Goal: Information Seeking & Learning: Find specific fact

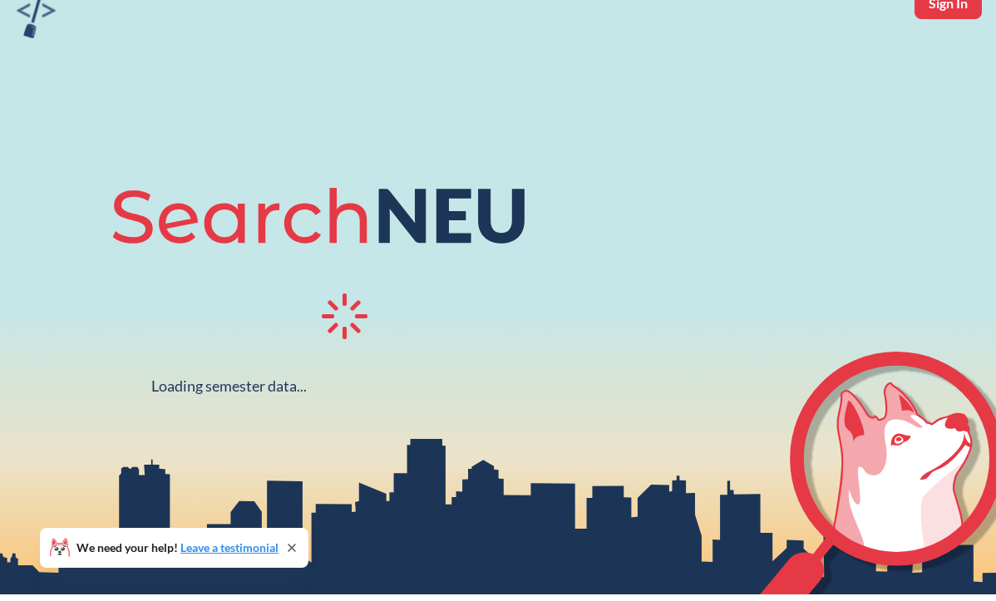
scroll to position [86, 0]
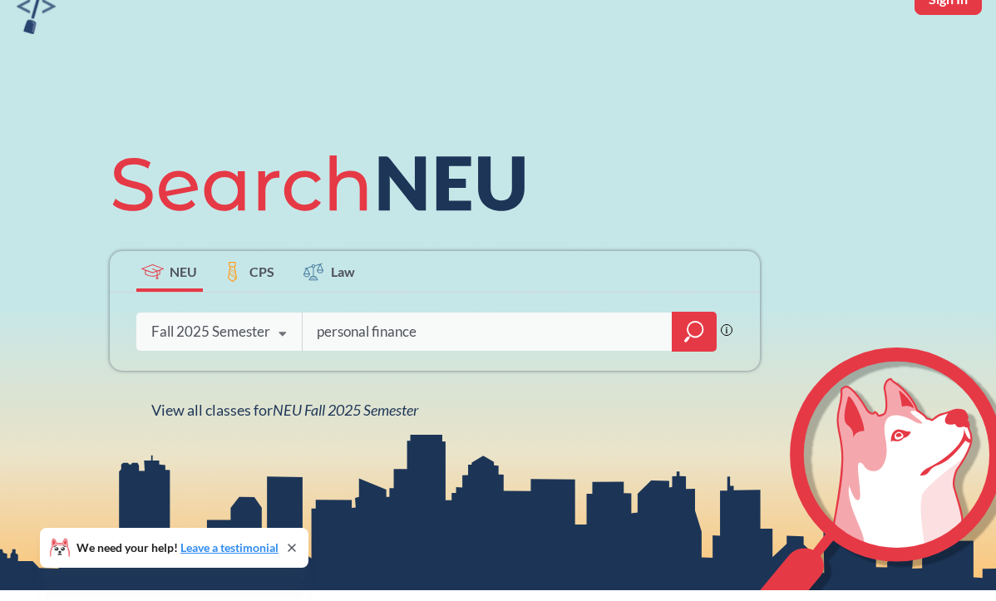
type input "personal finance"
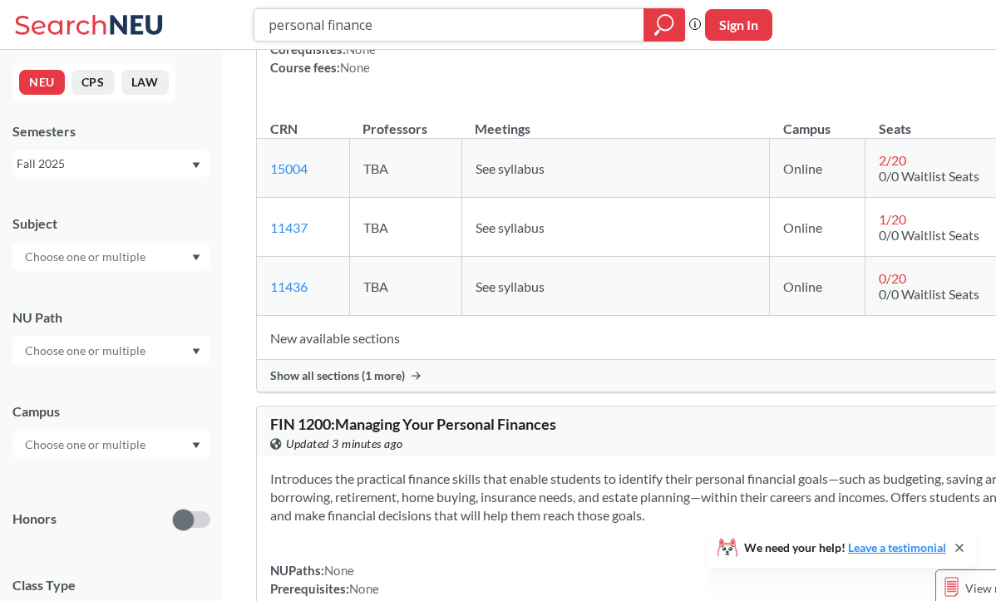
scroll to position [220, 0]
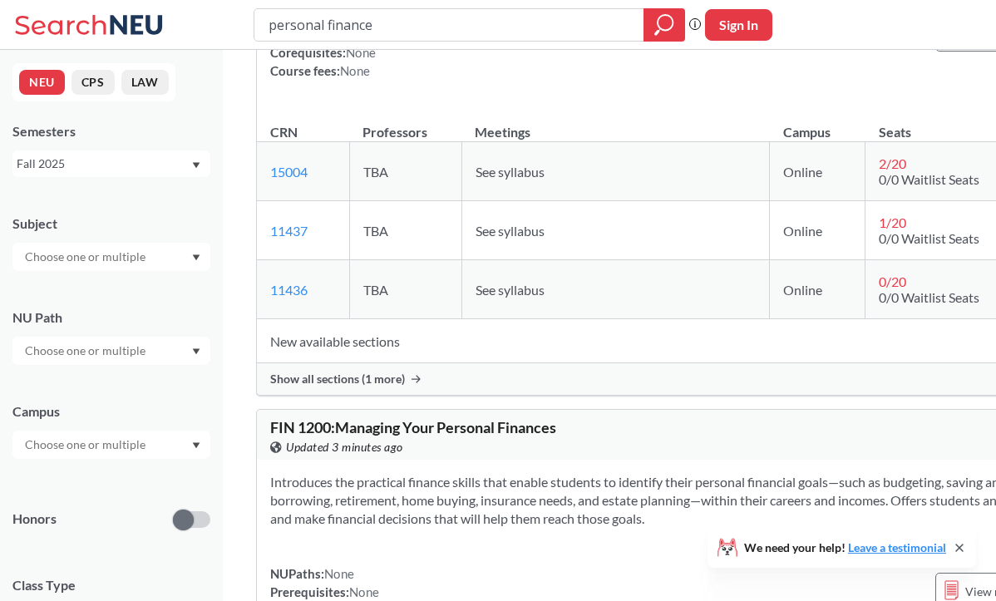
click at [346, 395] on div "Show all sections (1 more)" at bounding box center [697, 379] width 881 height 32
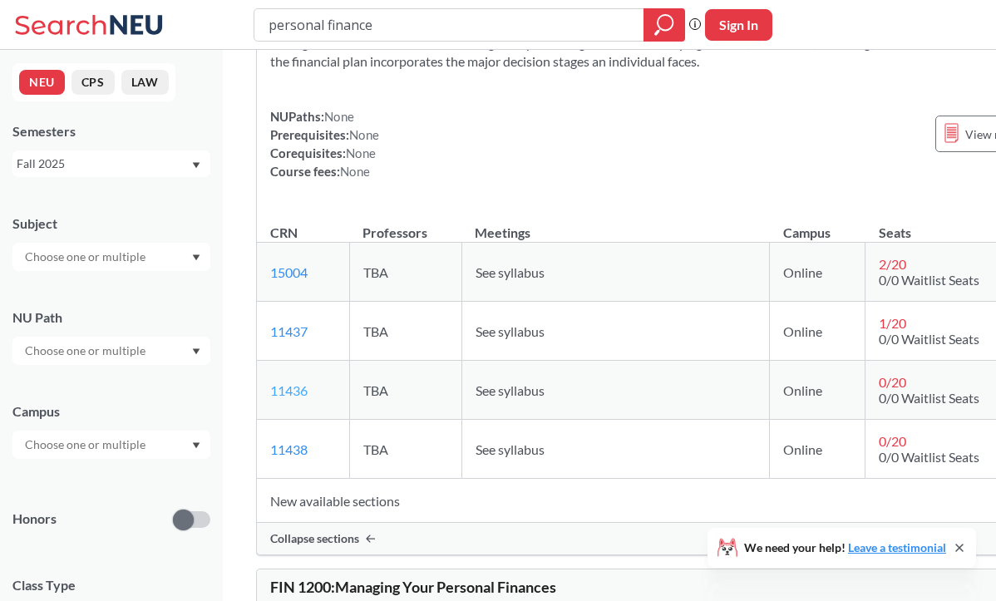
scroll to position [117, 0]
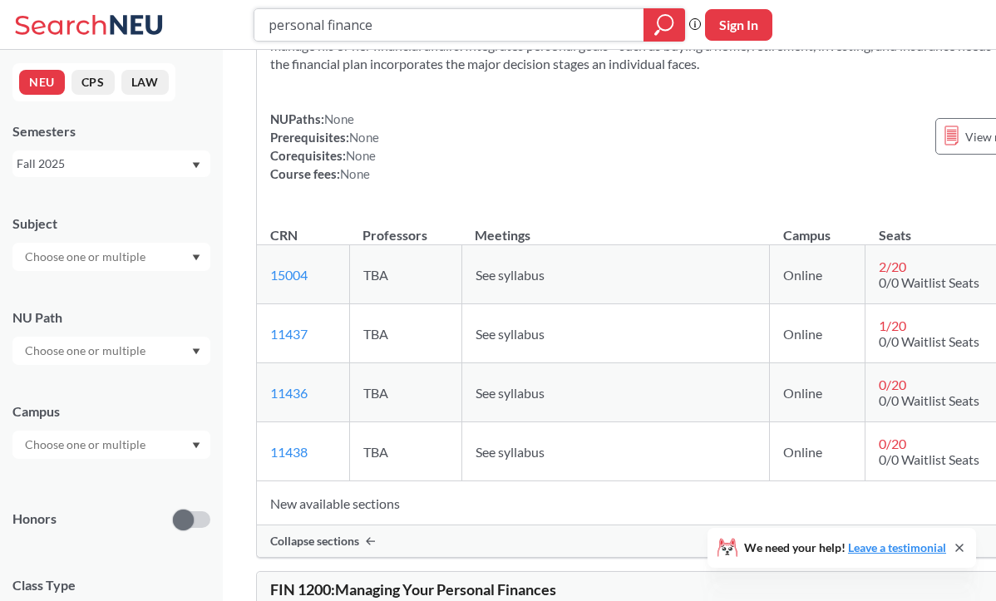
drag, startPoint x: 442, startPoint y: 18, endPoint x: 242, endPoint y: 19, distance: 200.3
click at [242, 19] on div "personal finance Phrase search guarantees the exact search appears in the resul…" at bounding box center [498, 25] width 996 height 50
type input "marketing"
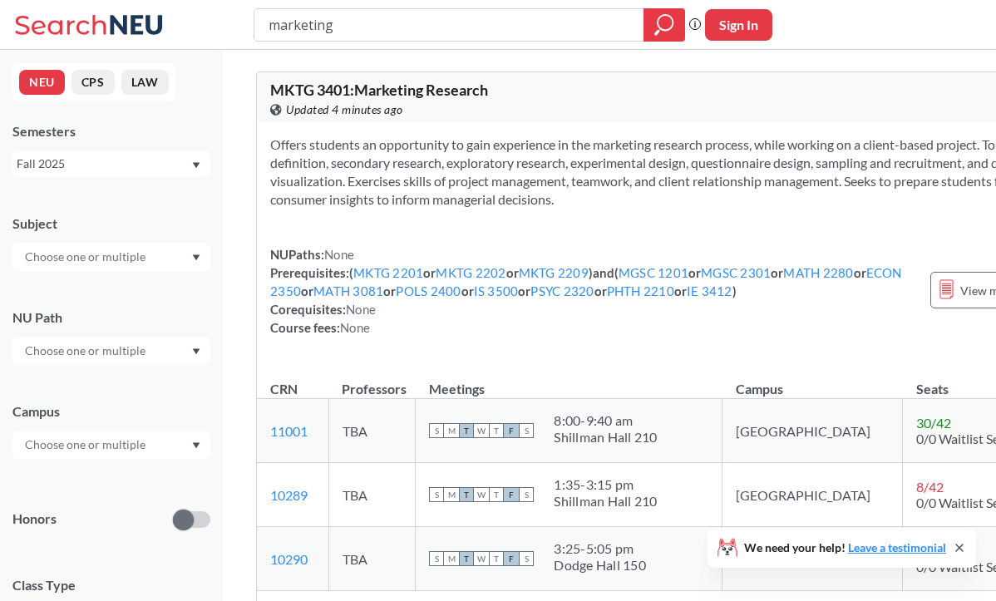
click at [283, 22] on input "marketing" at bounding box center [449, 25] width 365 height 28
type input "MKTG 2209"
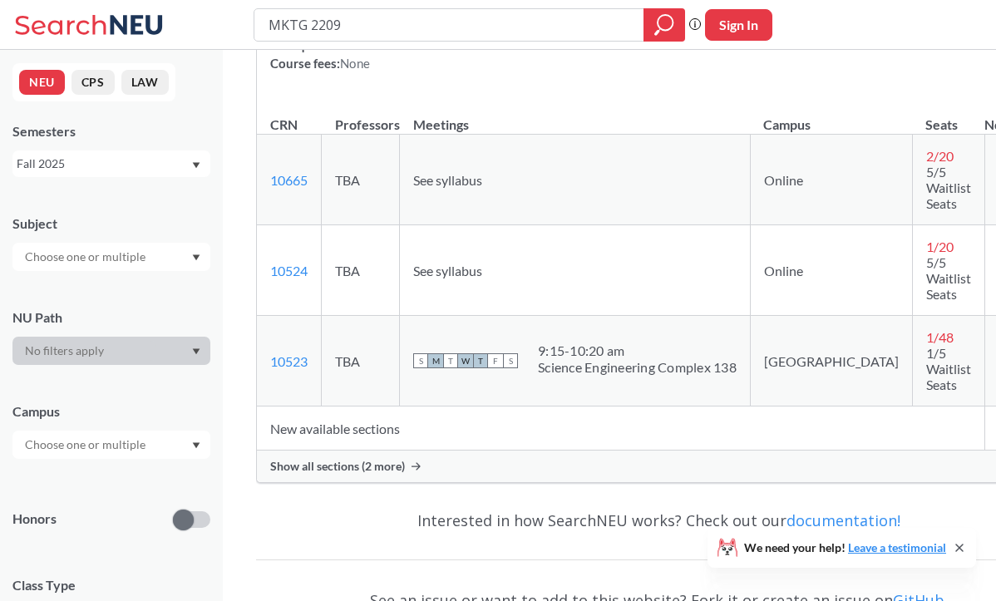
scroll to position [156, 0]
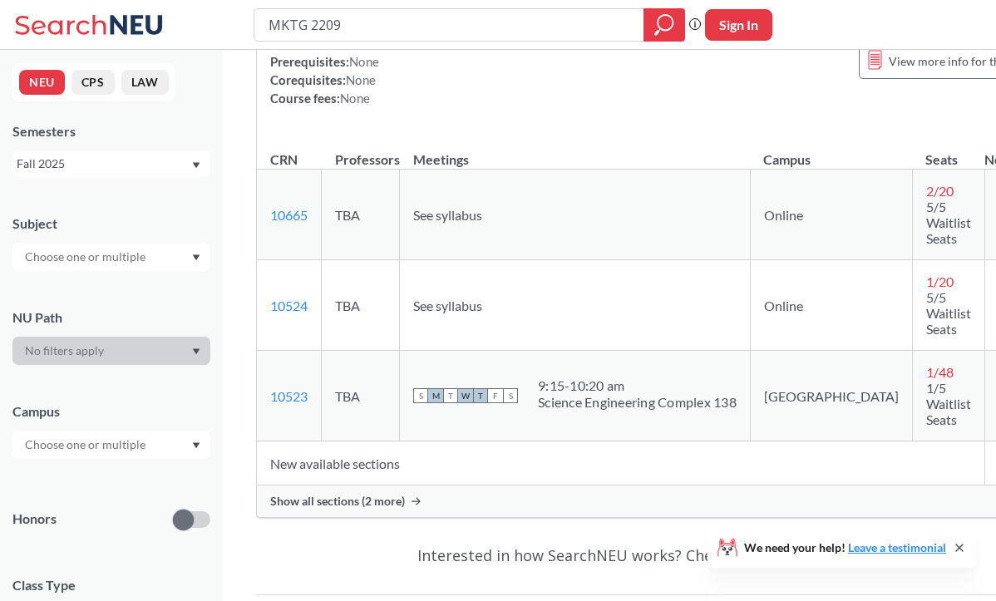
click at [372, 503] on span "Show all sections (2 more)" at bounding box center [337, 501] width 135 height 15
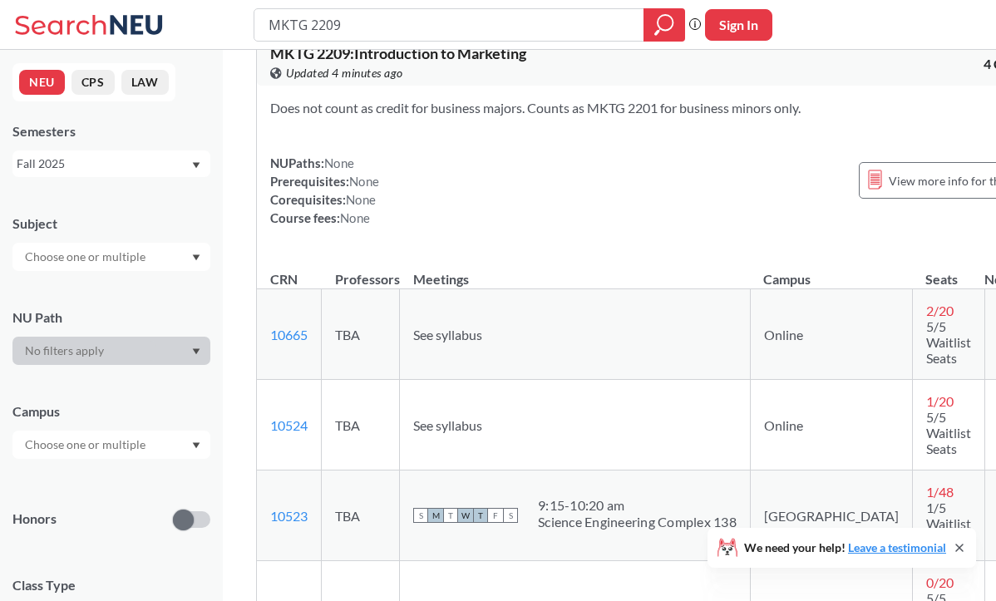
scroll to position [38, 0]
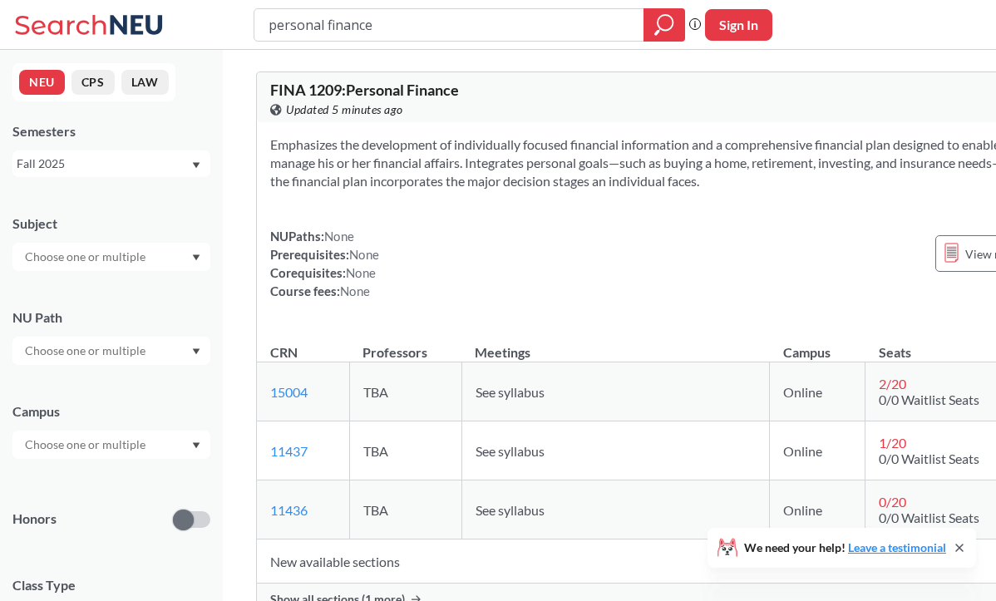
scroll to position [117, 0]
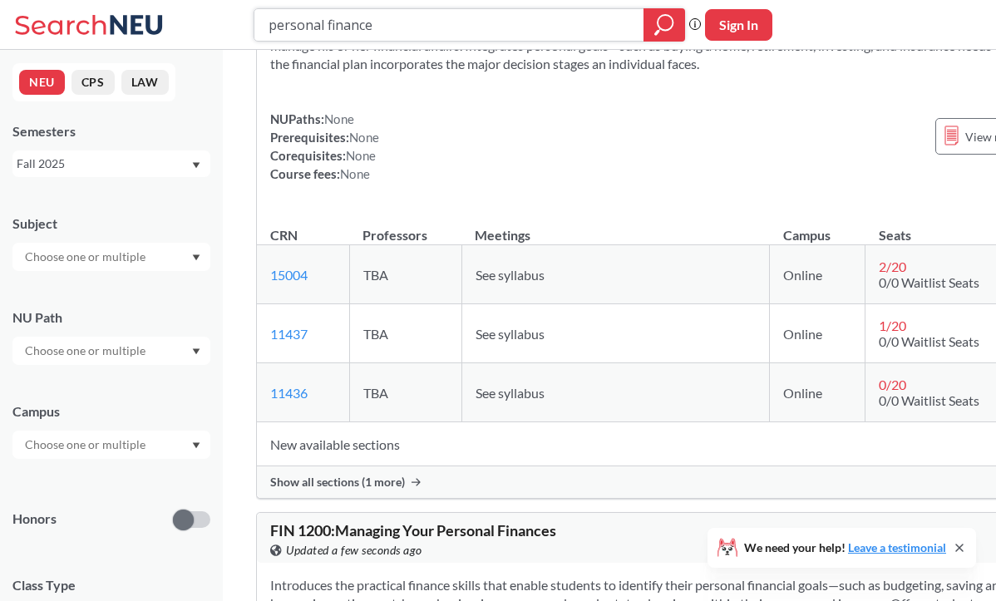
drag, startPoint x: 332, startPoint y: 27, endPoint x: 236, endPoint y: 27, distance: 96.4
click at [236, 27] on div "personal finance Phrase search guarantees the exact search appears in the resul…" at bounding box center [498, 25] width 996 height 50
type input "Human genome editing"
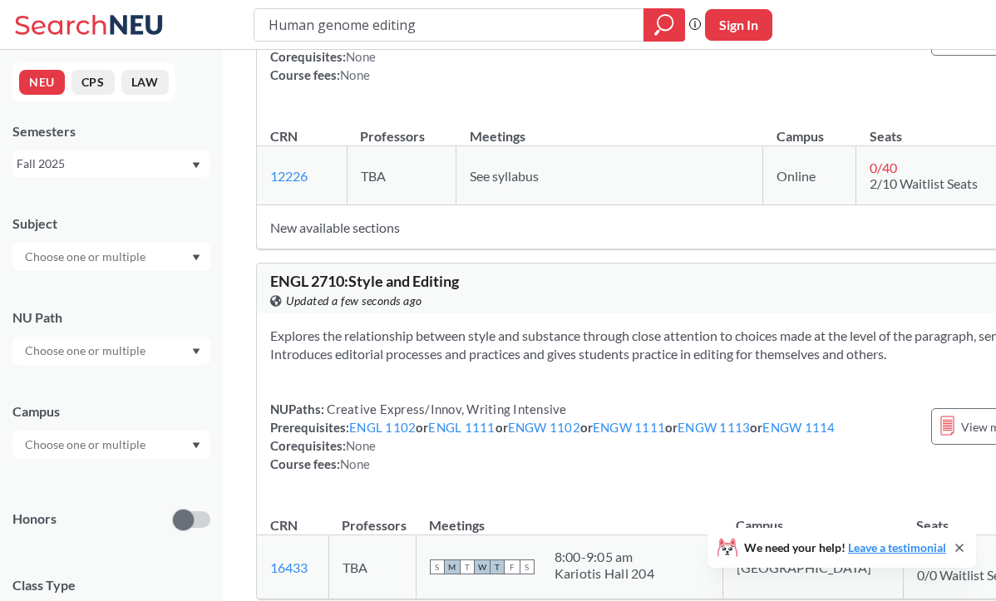
scroll to position [279, 0]
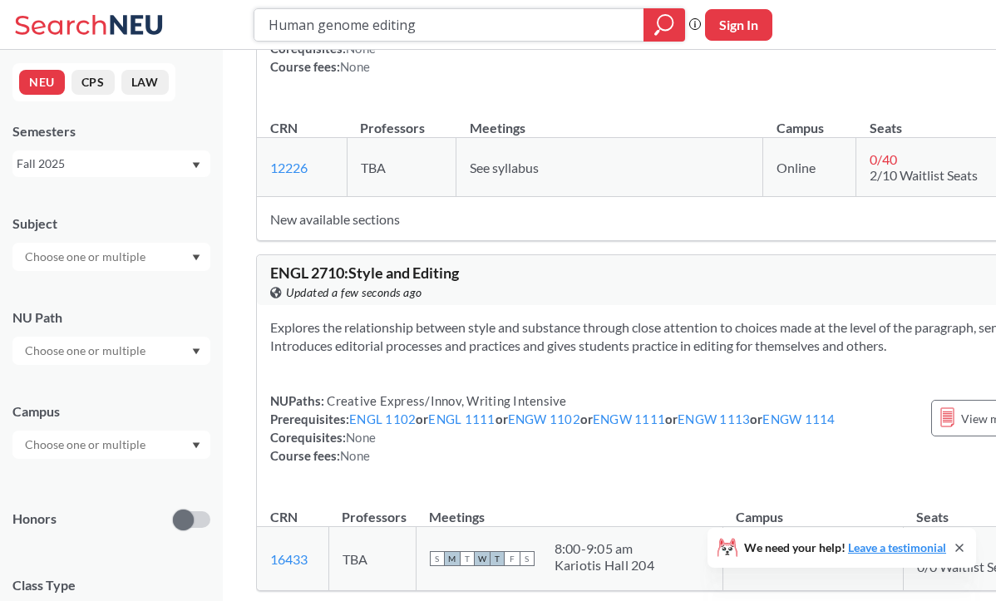
type input "personal finance"
